Goal: Navigation & Orientation: Find specific page/section

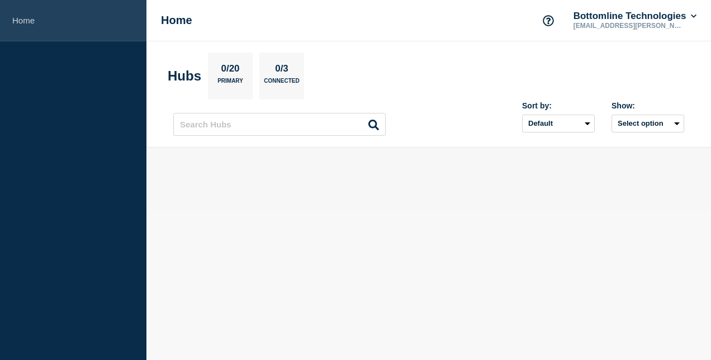
click at [21, 21] on link "Home" at bounding box center [73, 20] width 146 height 41
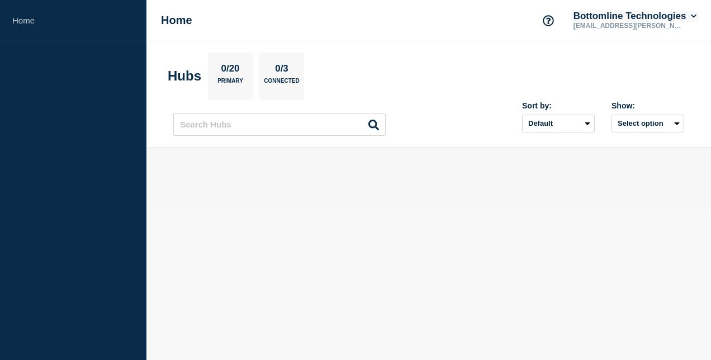
click at [690, 15] on button "Bottomline Technologies" at bounding box center [634, 16] width 127 height 11
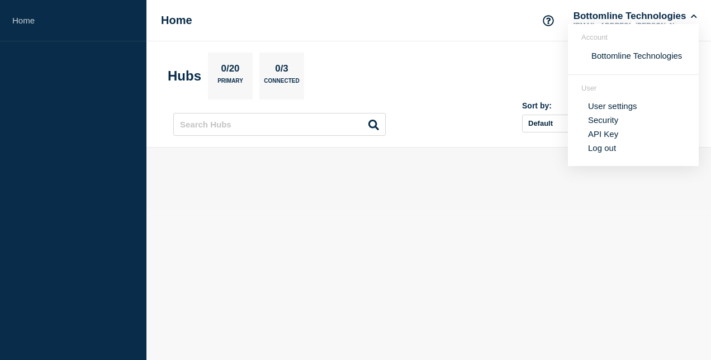
click at [493, 66] on section "Hubs 0/20 Primary 0/3 Connected" at bounding box center [429, 76] width 522 height 47
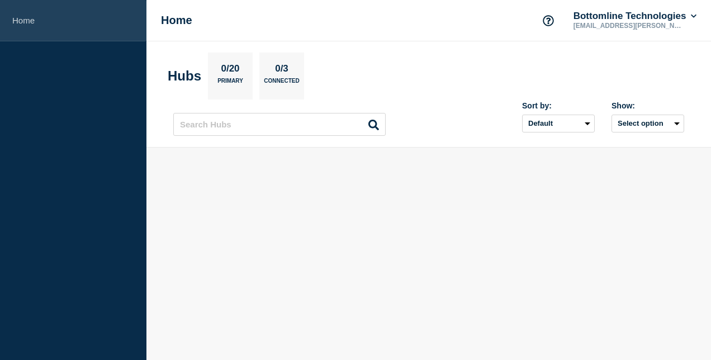
click at [17, 18] on link "Home" at bounding box center [73, 20] width 146 height 41
click at [29, 22] on link "Home" at bounding box center [73, 20] width 146 height 41
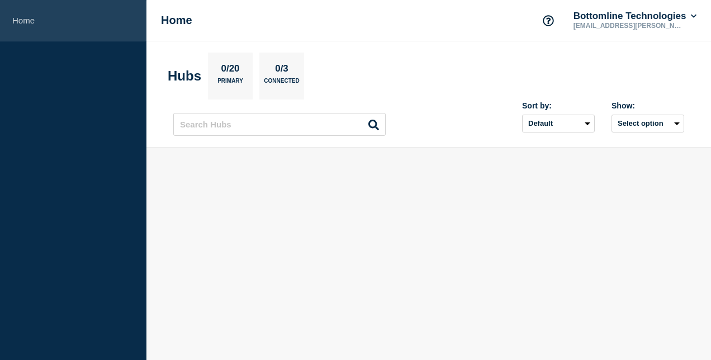
click at [37, 27] on link "Home" at bounding box center [73, 20] width 146 height 41
